Goal: Find specific page/section: Find specific page/section

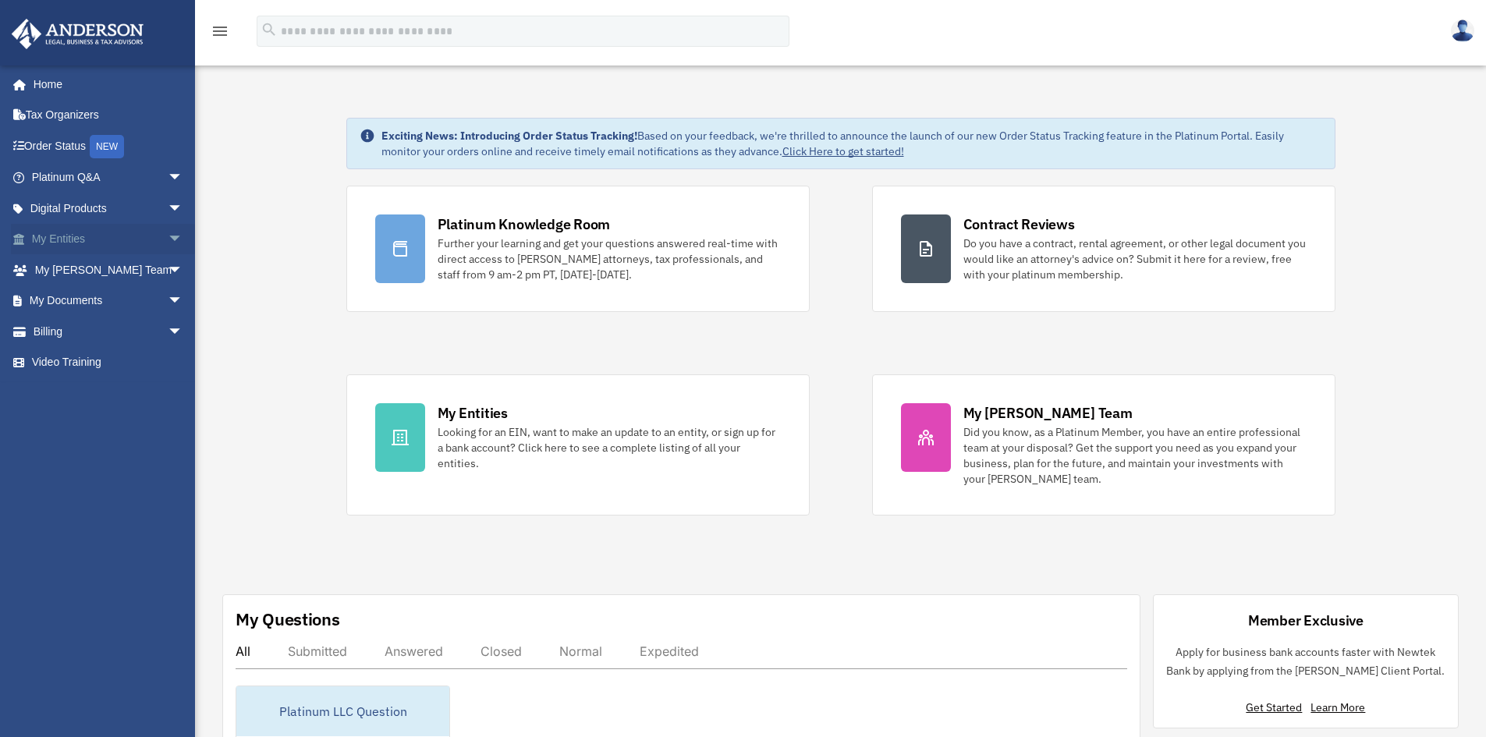
click at [28, 236] on span at bounding box center [27, 239] width 10 height 11
click at [33, 233] on link "My Entities arrow_drop_down" at bounding box center [109, 239] width 196 height 31
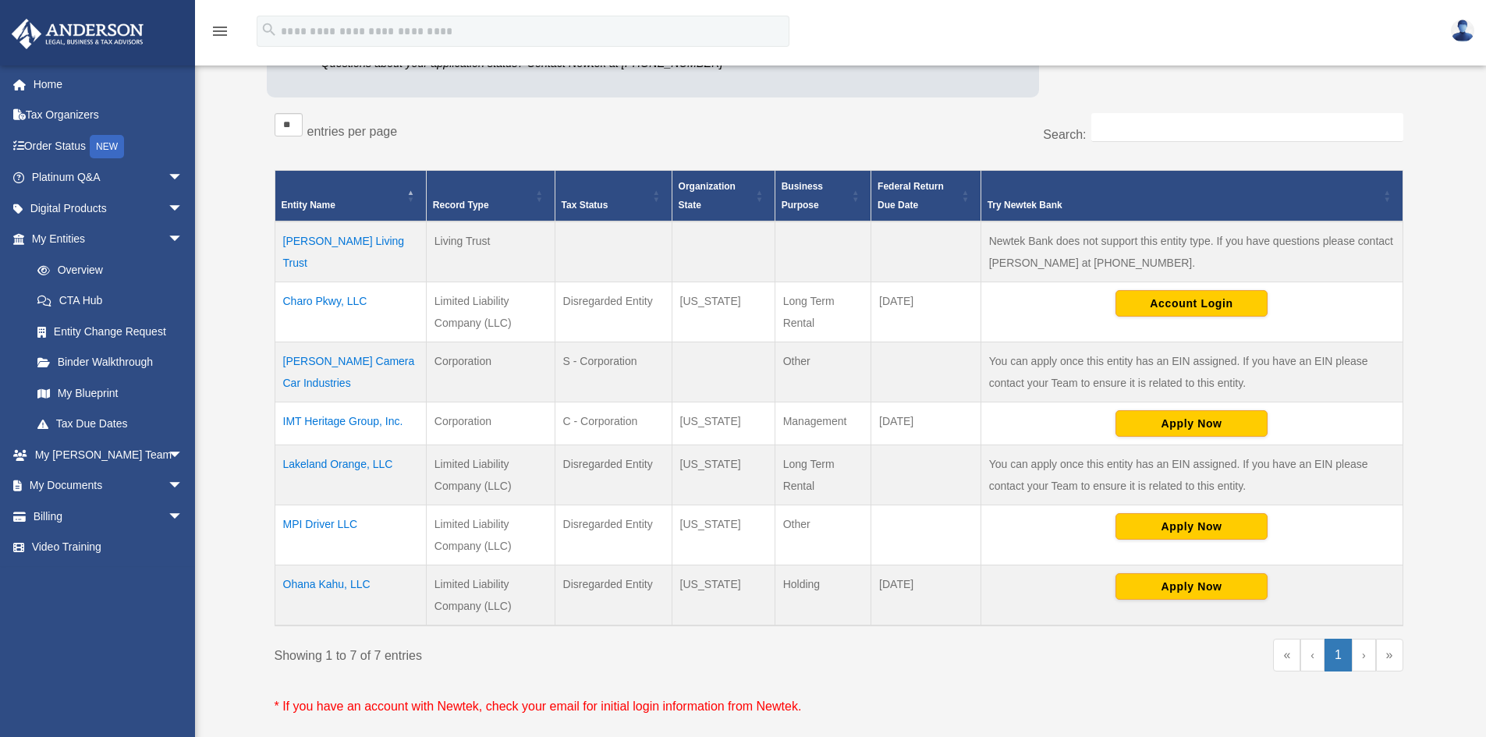
scroll to position [234, 0]
click at [362, 457] on td "Lakeland Orange, LLC" at bounding box center [350, 475] width 151 height 60
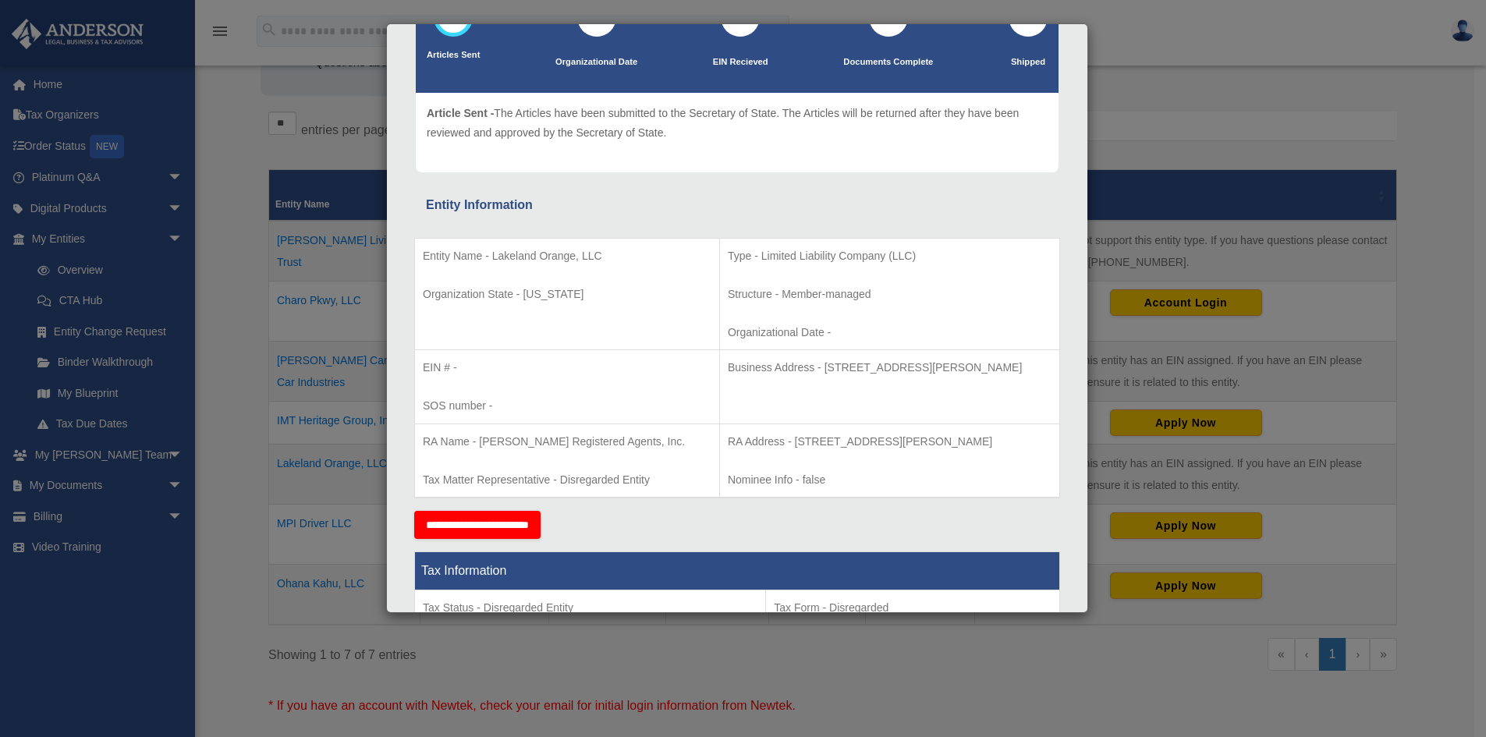
scroll to position [0, 0]
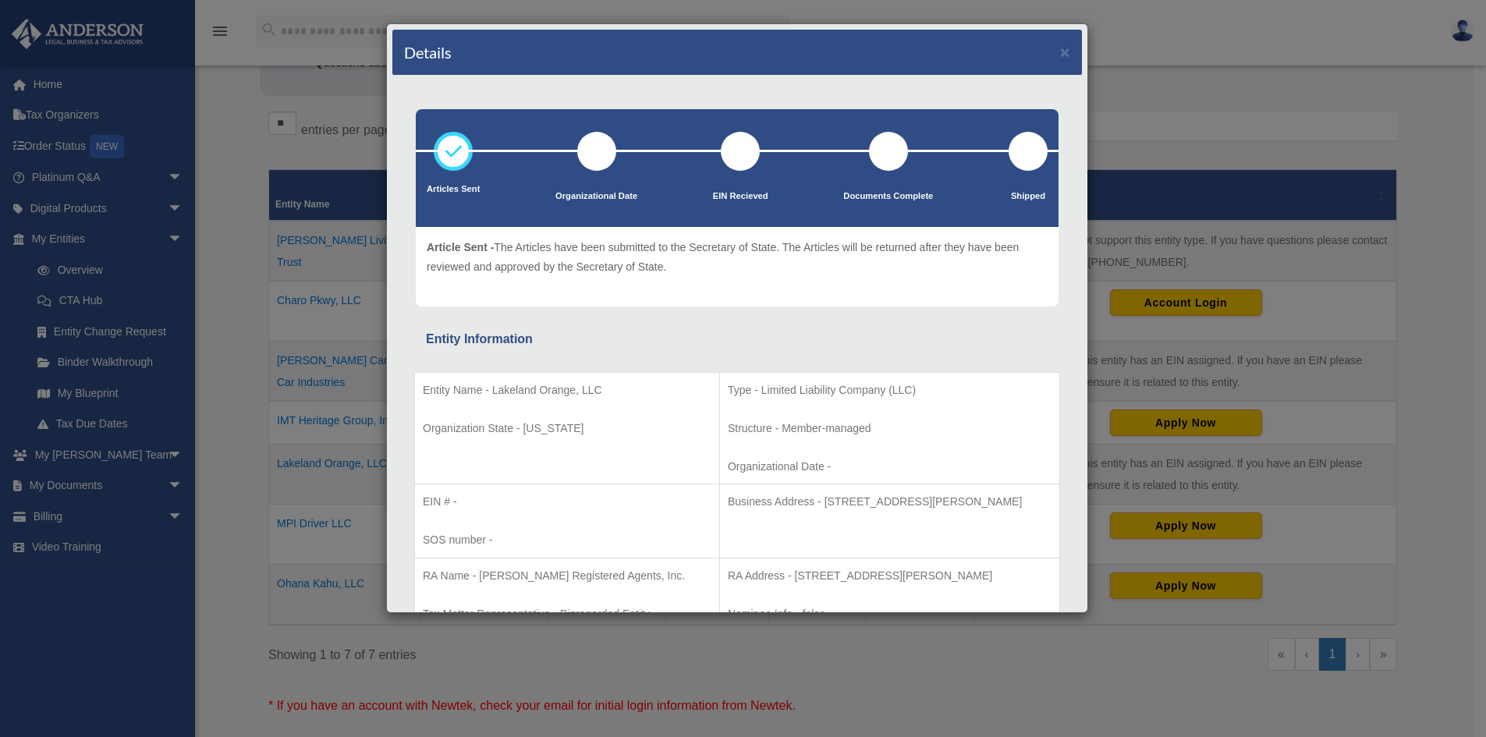
click at [1274, 59] on div "Details × Articles Sent Organizational Date" at bounding box center [743, 368] width 1486 height 737
